Goal: Information Seeking & Learning: Learn about a topic

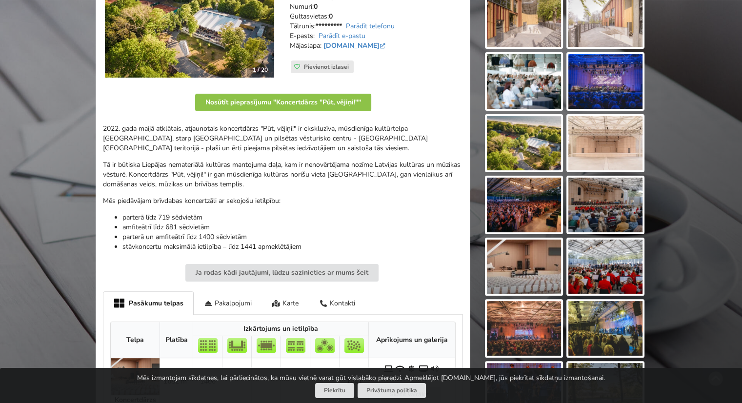
scroll to position [207, 0]
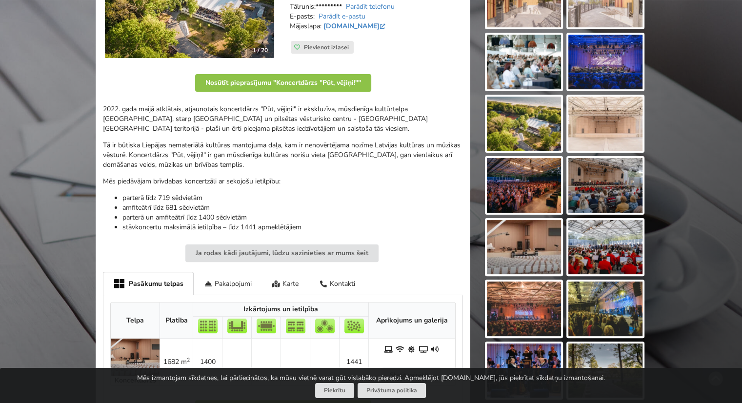
click at [525, 182] on img at bounding box center [524, 185] width 74 height 55
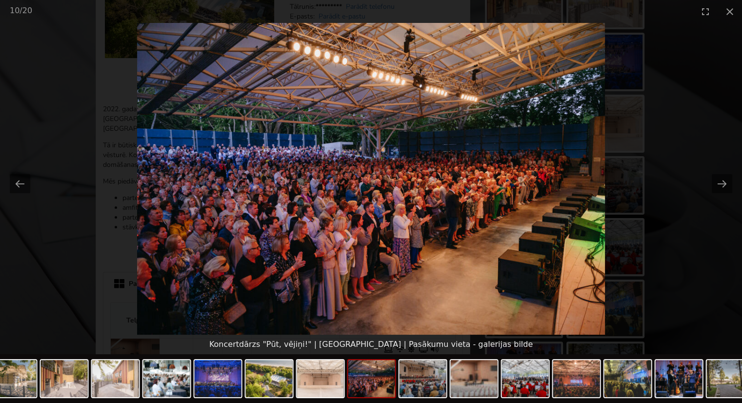
scroll to position [0, 0]
click at [534, 183] on img at bounding box center [370, 179] width 467 height 312
click at [721, 180] on button "Next slide" at bounding box center [722, 183] width 20 height 19
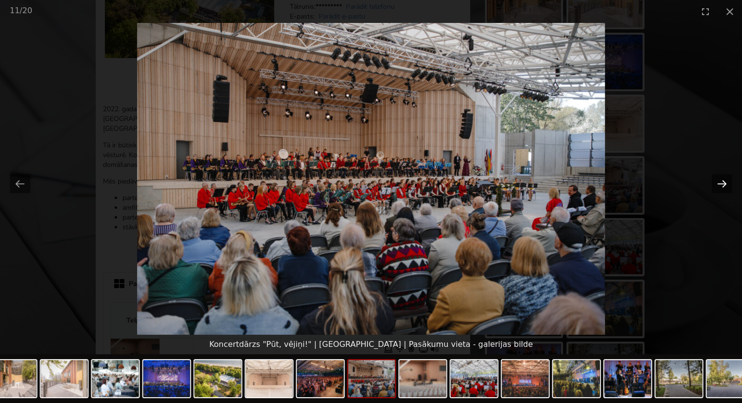
click at [721, 180] on button "Next slide" at bounding box center [722, 183] width 20 height 19
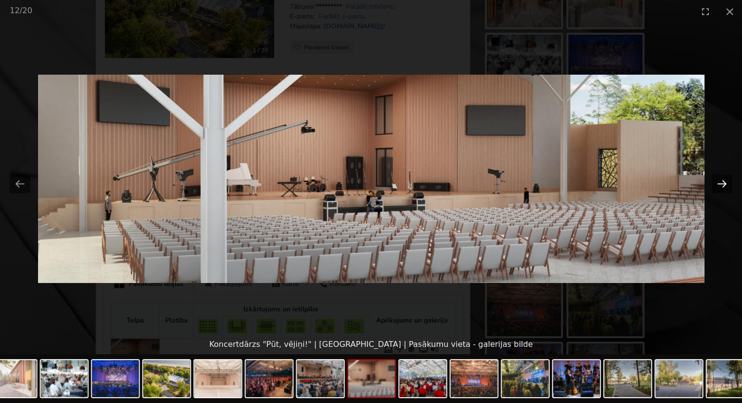
click at [721, 180] on button "Next slide" at bounding box center [722, 183] width 20 height 19
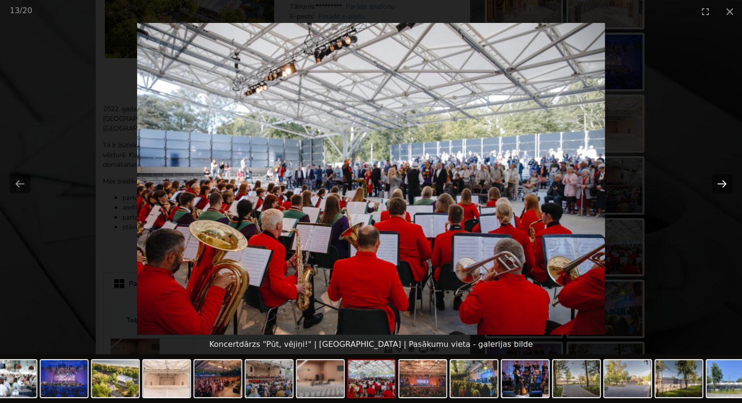
click at [721, 180] on button "Next slide" at bounding box center [722, 183] width 20 height 19
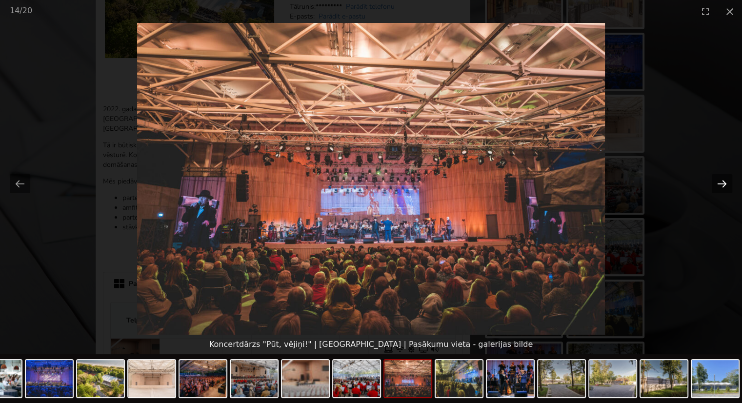
click at [721, 180] on button "Next slide" at bounding box center [722, 183] width 20 height 19
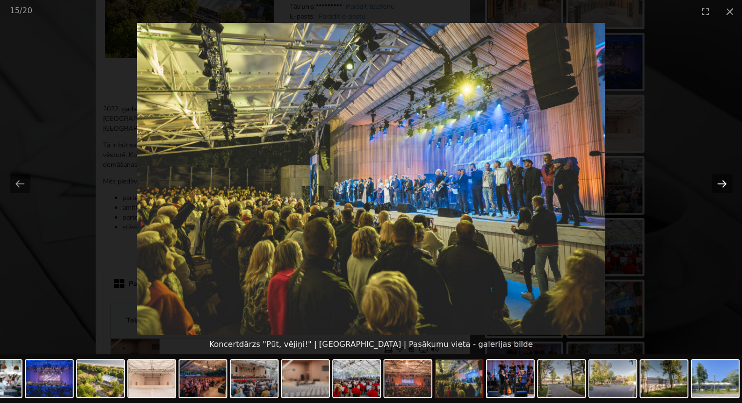
click at [721, 180] on button "Next slide" at bounding box center [722, 183] width 20 height 19
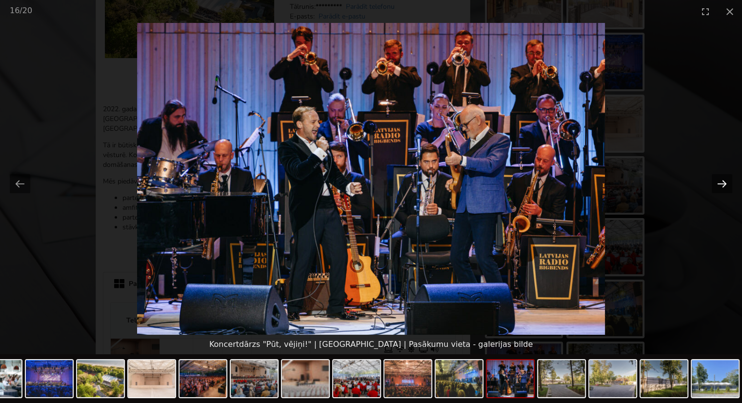
click at [721, 180] on button "Next slide" at bounding box center [722, 183] width 20 height 19
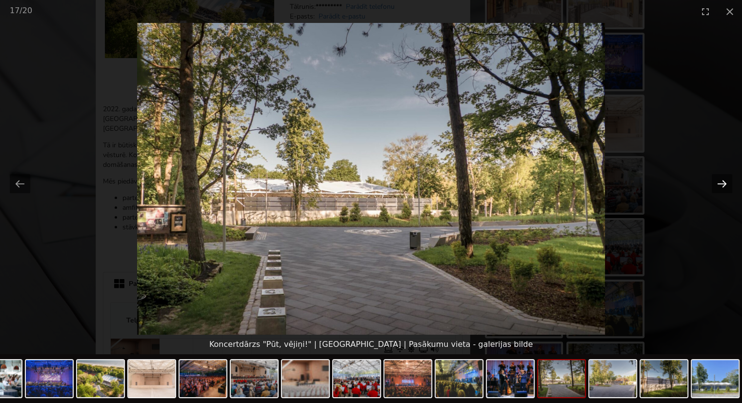
click at [721, 180] on button "Next slide" at bounding box center [722, 183] width 20 height 19
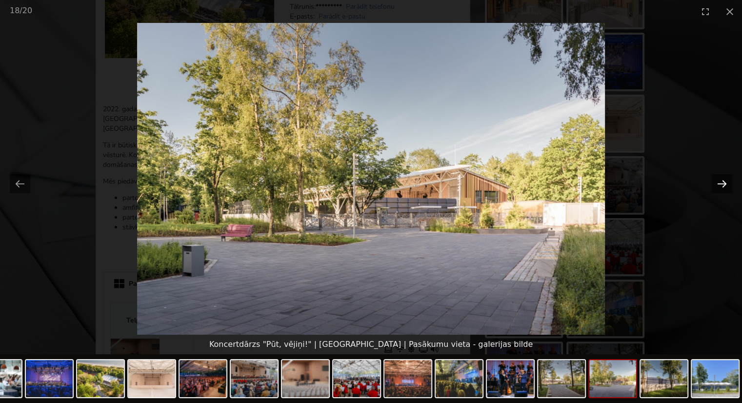
click at [721, 180] on button "Next slide" at bounding box center [722, 183] width 20 height 19
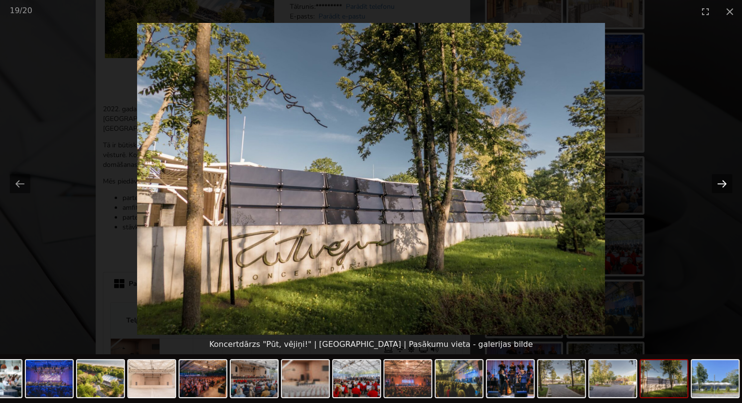
click at [721, 180] on button "Next slide" at bounding box center [722, 183] width 20 height 19
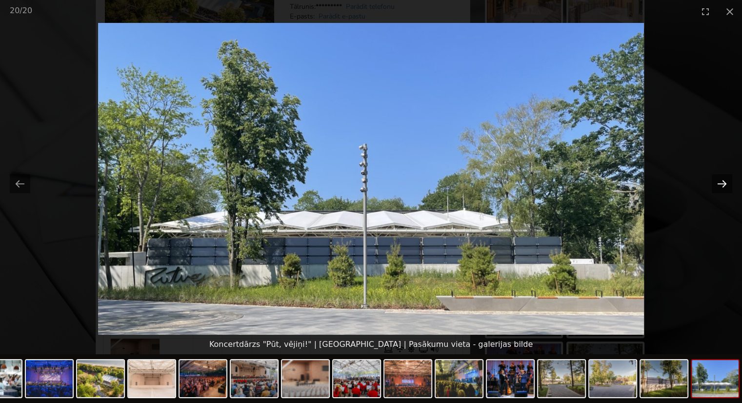
click at [721, 180] on button "Next slide" at bounding box center [722, 183] width 20 height 19
